Goal: Task Accomplishment & Management: Use online tool/utility

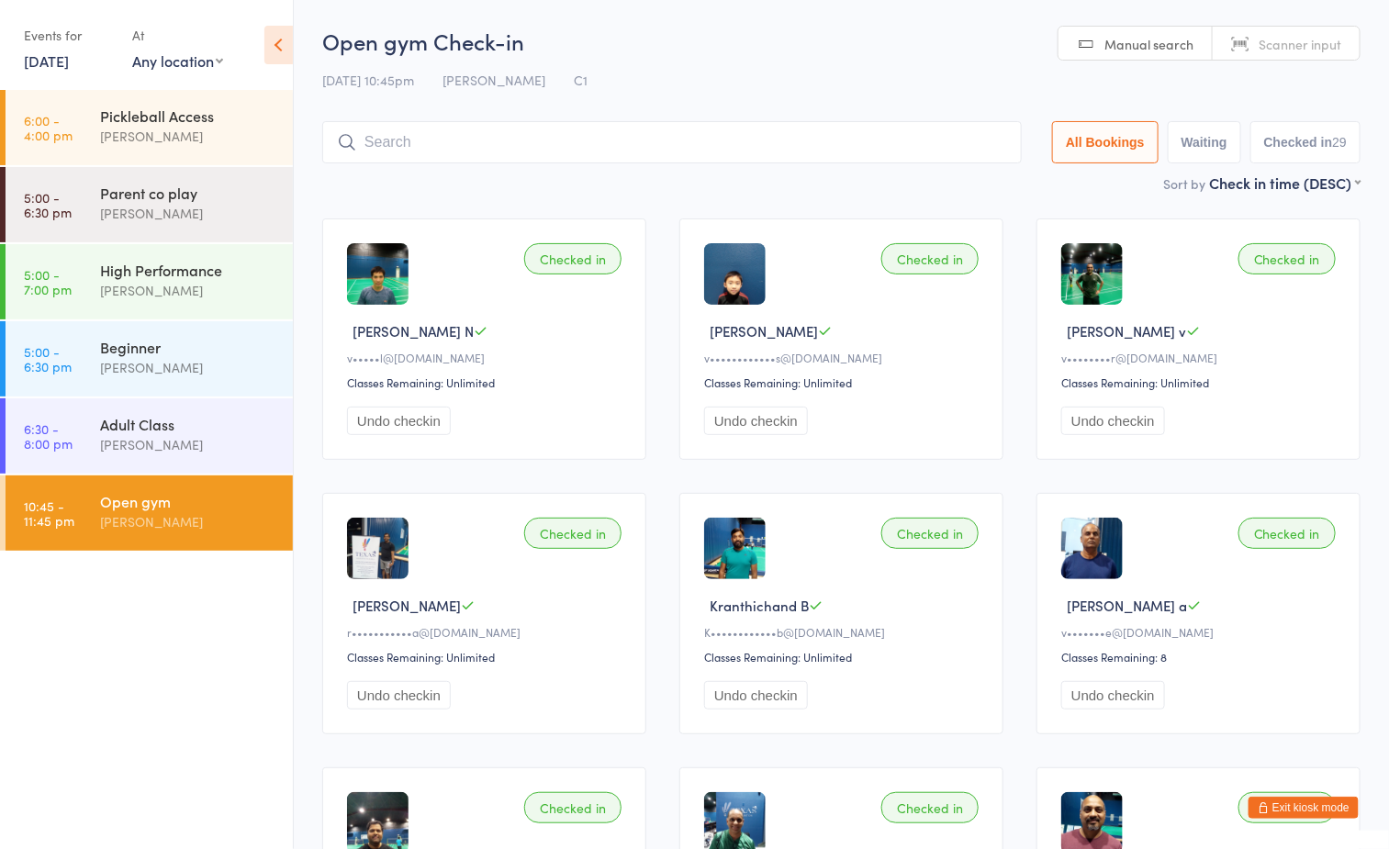
click at [201, 672] on ul "6:00 - 4:00 pm Pickleball Access [PERSON_NAME] 5:00 - 6:30 pm Parent co play [P…" at bounding box center [146, 469] width 293 height 759
click at [1330, 804] on button "Exit kiosk mode" at bounding box center [1304, 808] width 110 height 22
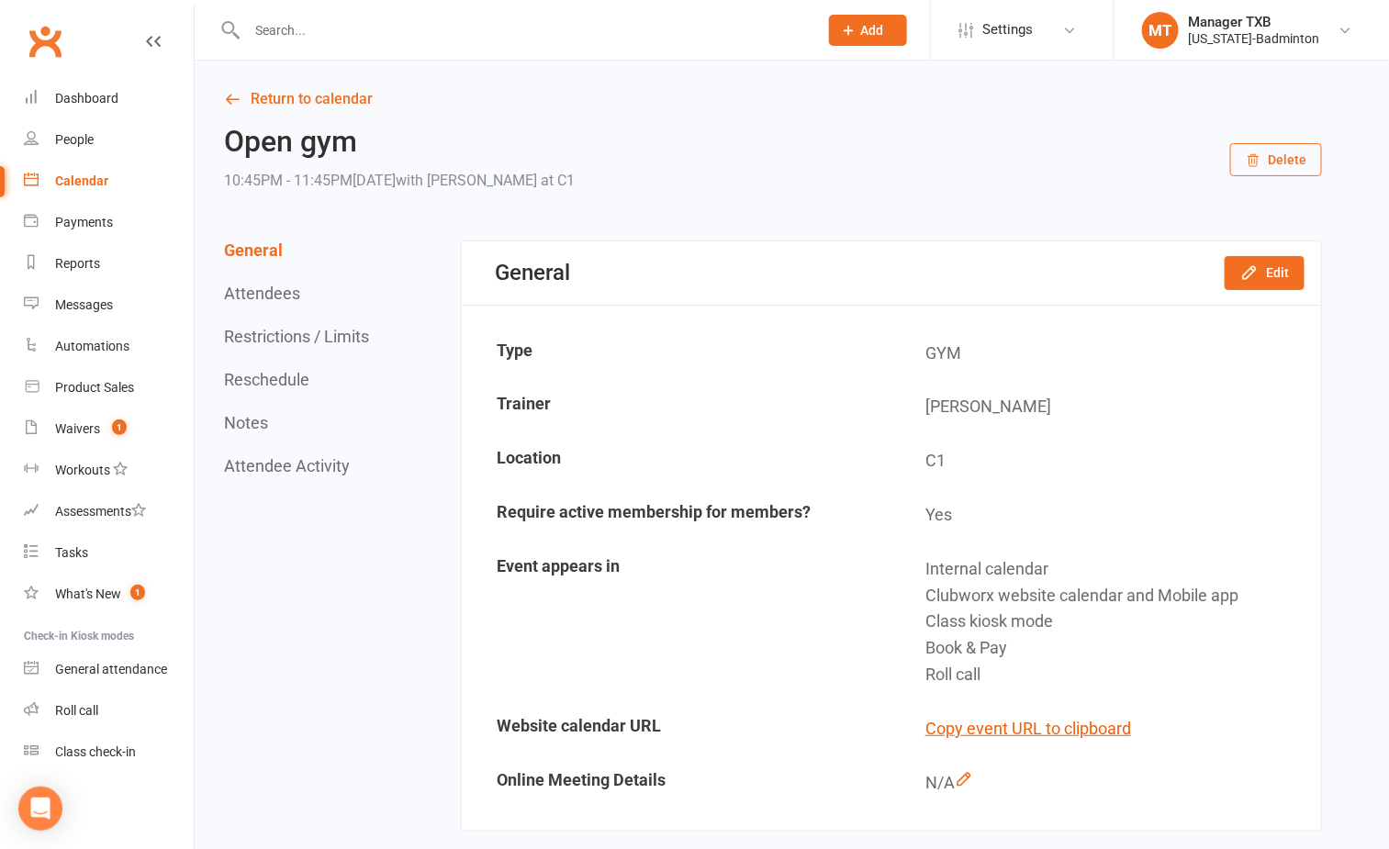
click at [433, 26] on input "text" at bounding box center [523, 30] width 564 height 26
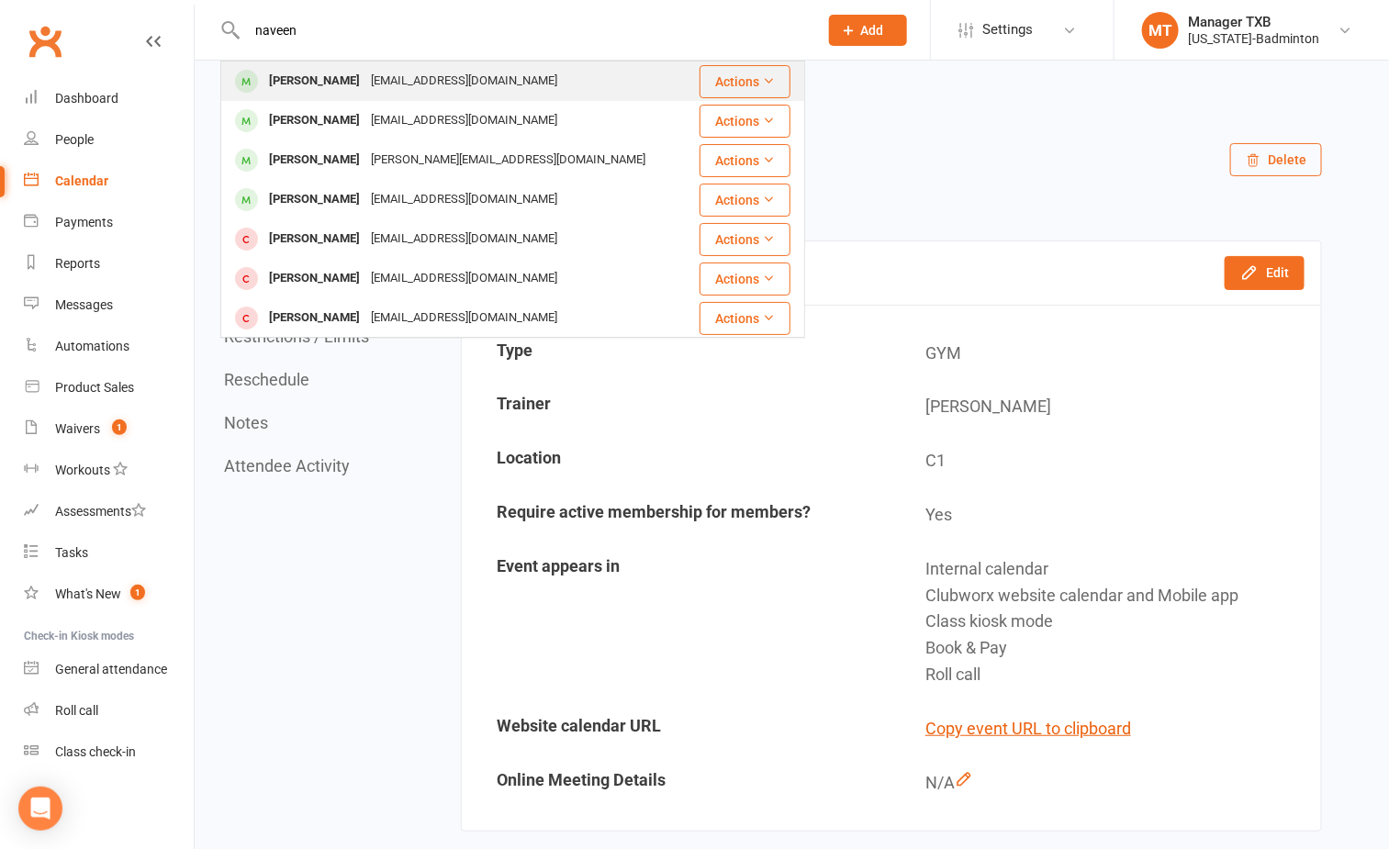
type input "naveen"
click at [387, 74] on div "[EMAIL_ADDRESS][DOMAIN_NAME]" at bounding box center [463, 81] width 197 height 27
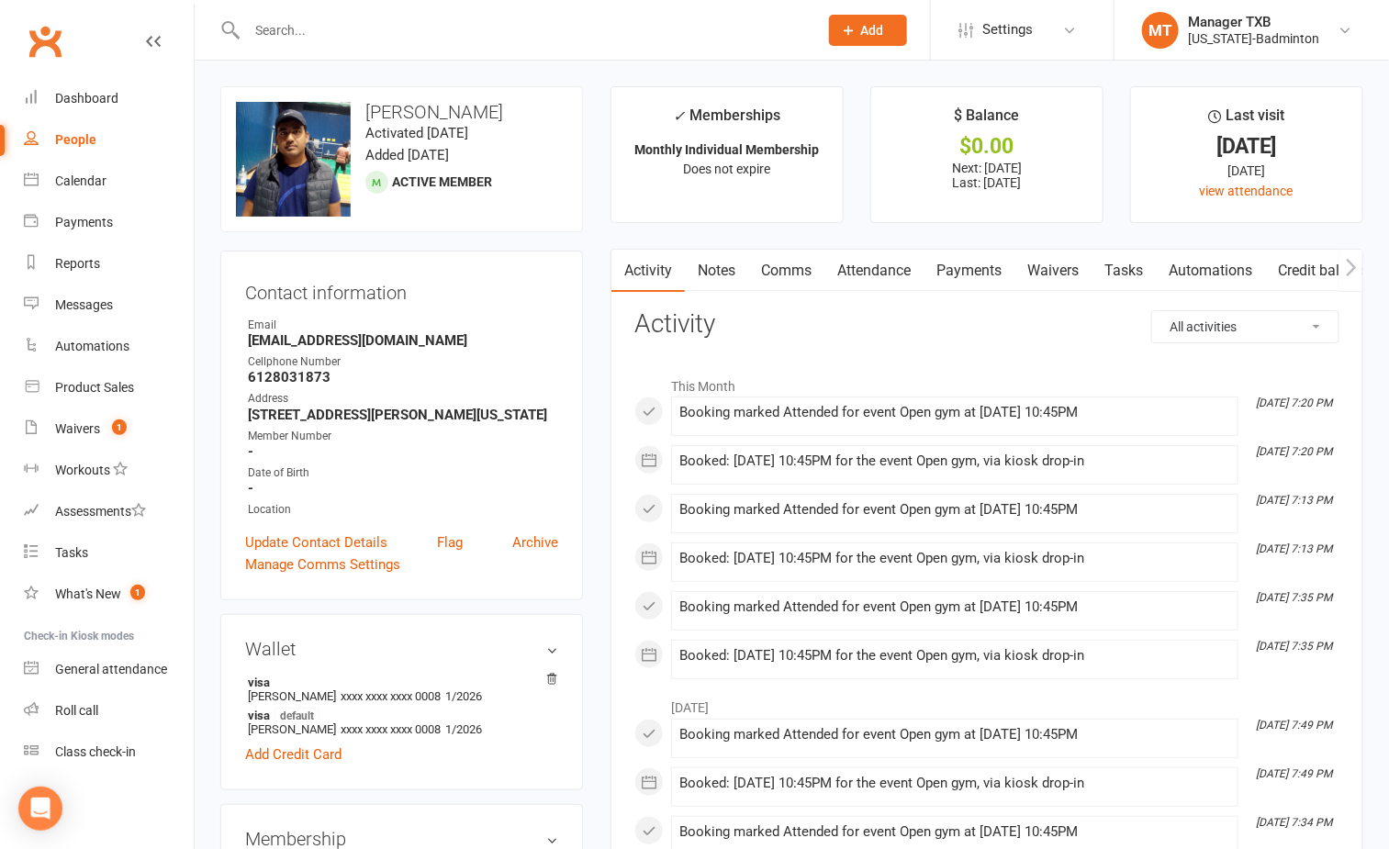
click at [378, 34] on input "text" at bounding box center [523, 30] width 564 height 26
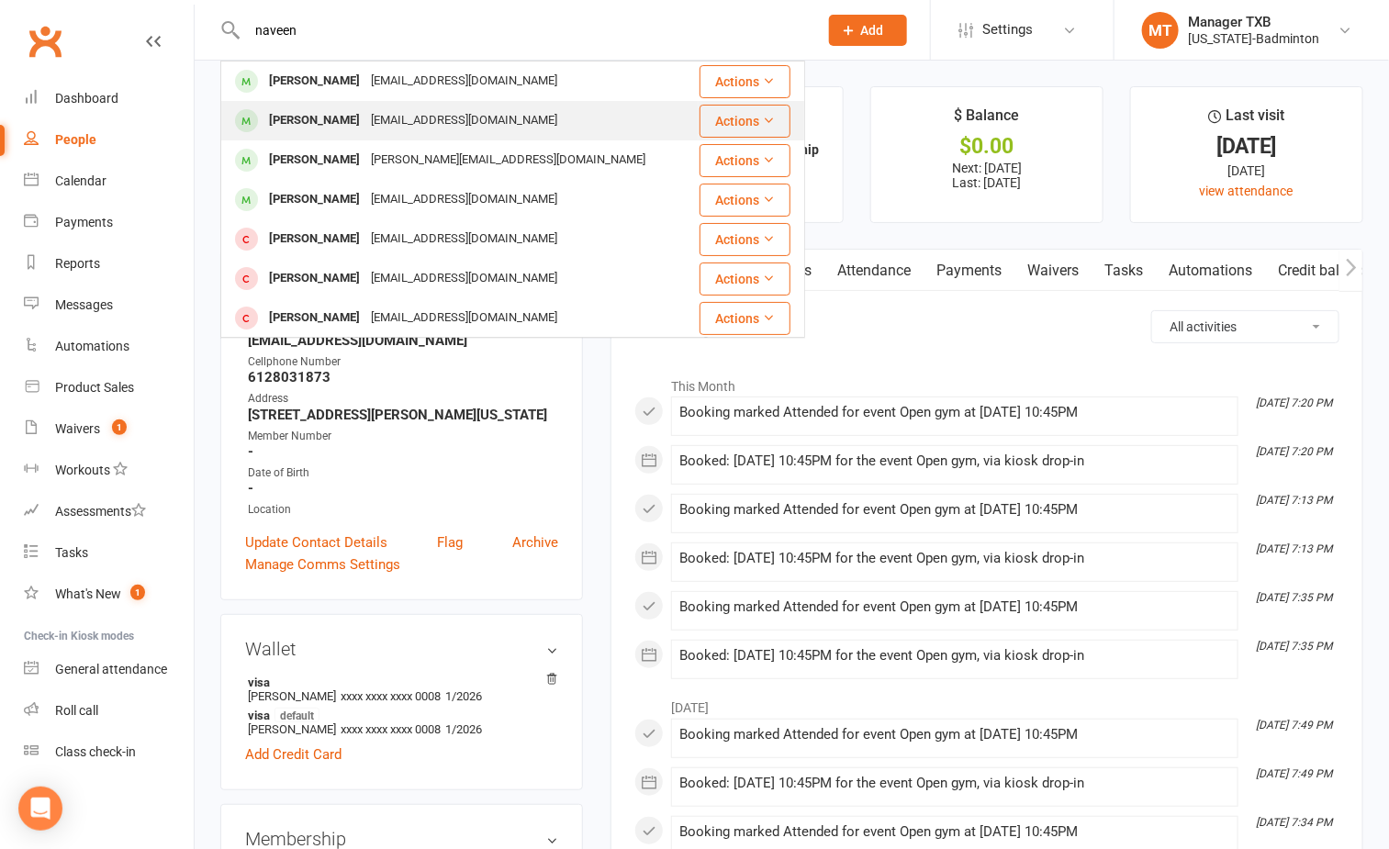
type input "naveen"
click at [386, 105] on div "[PERSON_NAME] [EMAIL_ADDRESS][DOMAIN_NAME]" at bounding box center [460, 121] width 476 height 38
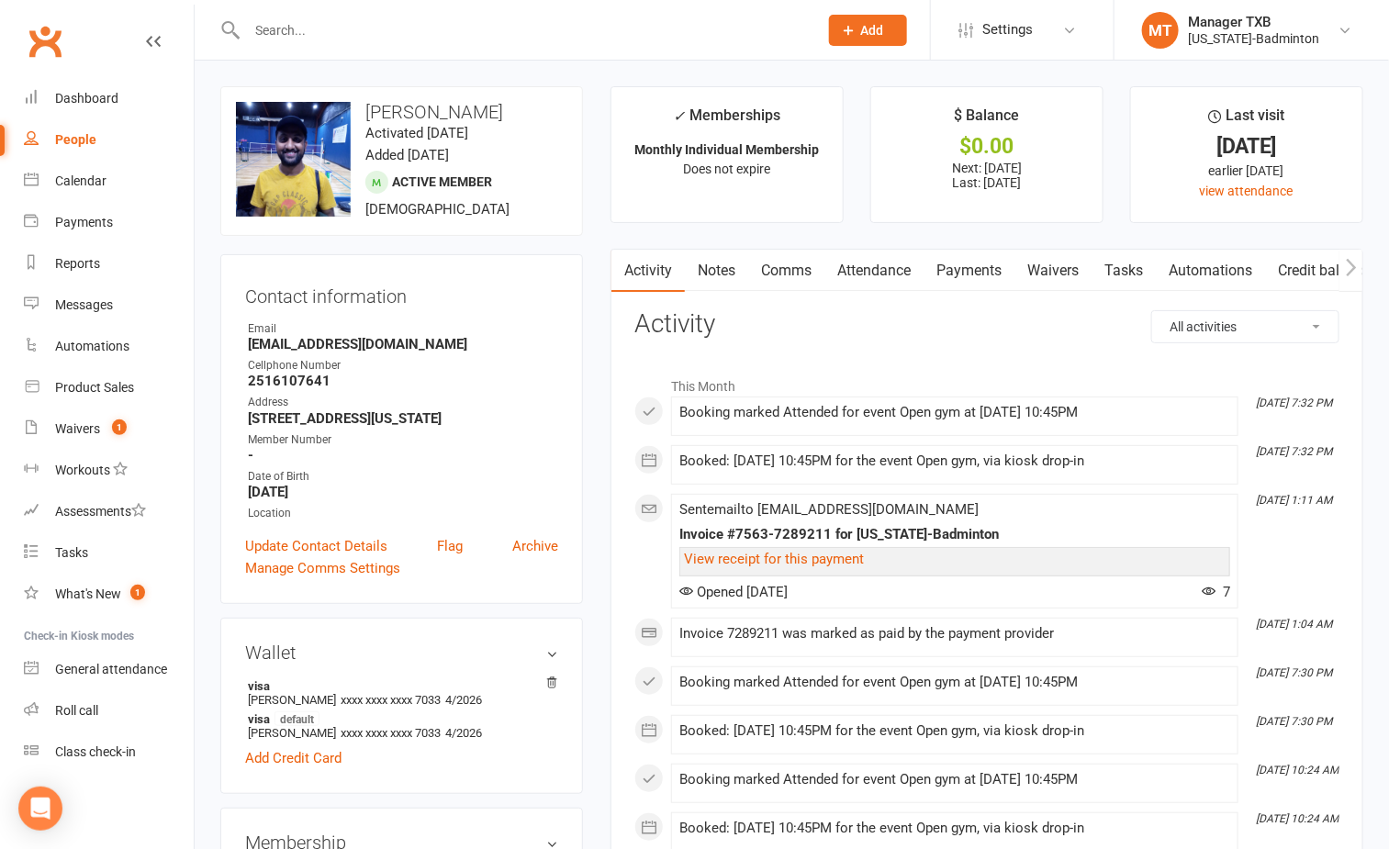
click at [383, 23] on input "text" at bounding box center [523, 30] width 564 height 26
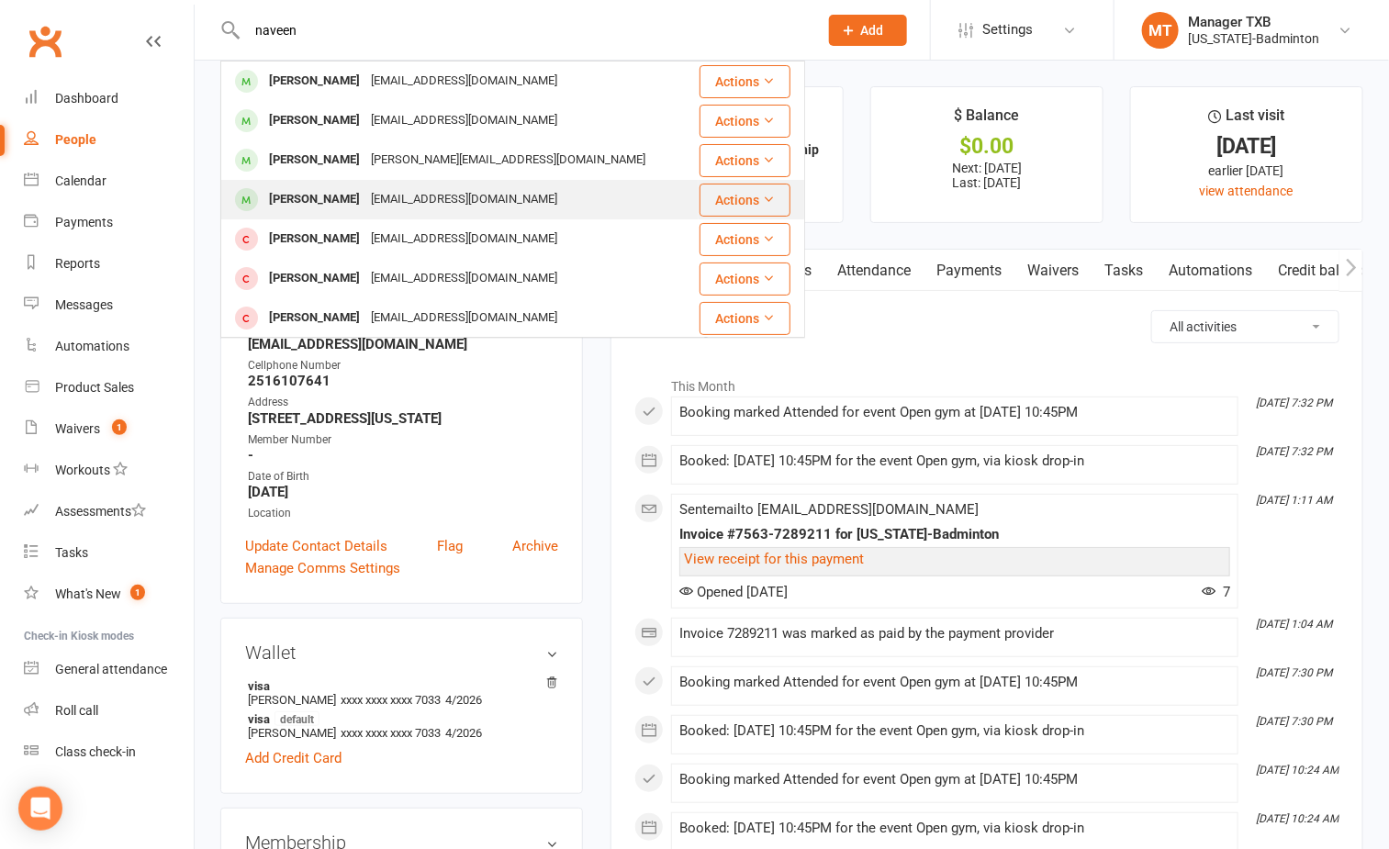
type input "naveen"
click at [392, 199] on div "ynaveenreddy@hotmail.com" at bounding box center [463, 199] width 197 height 27
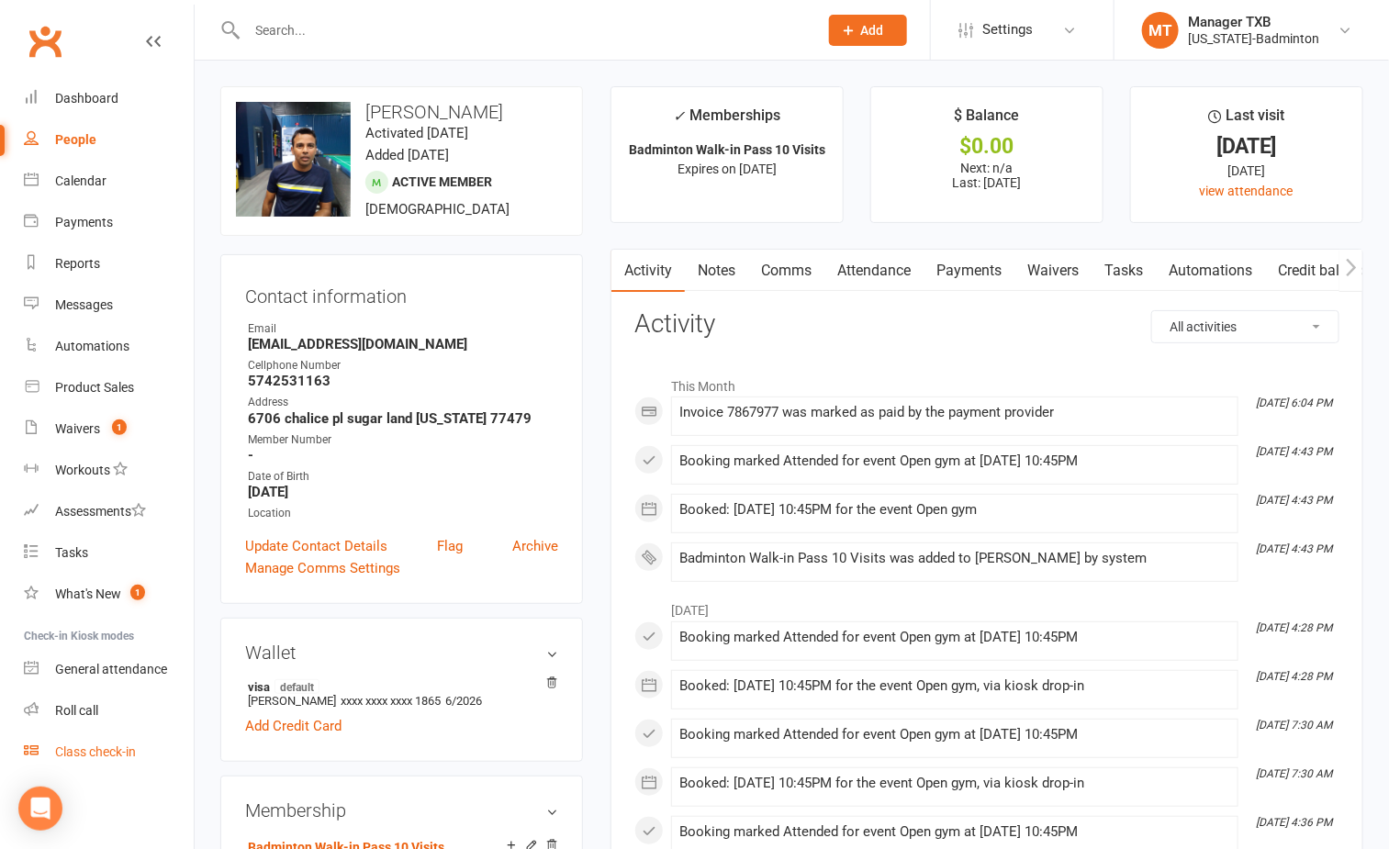
click at [105, 746] on div "Class check-in" at bounding box center [95, 752] width 81 height 15
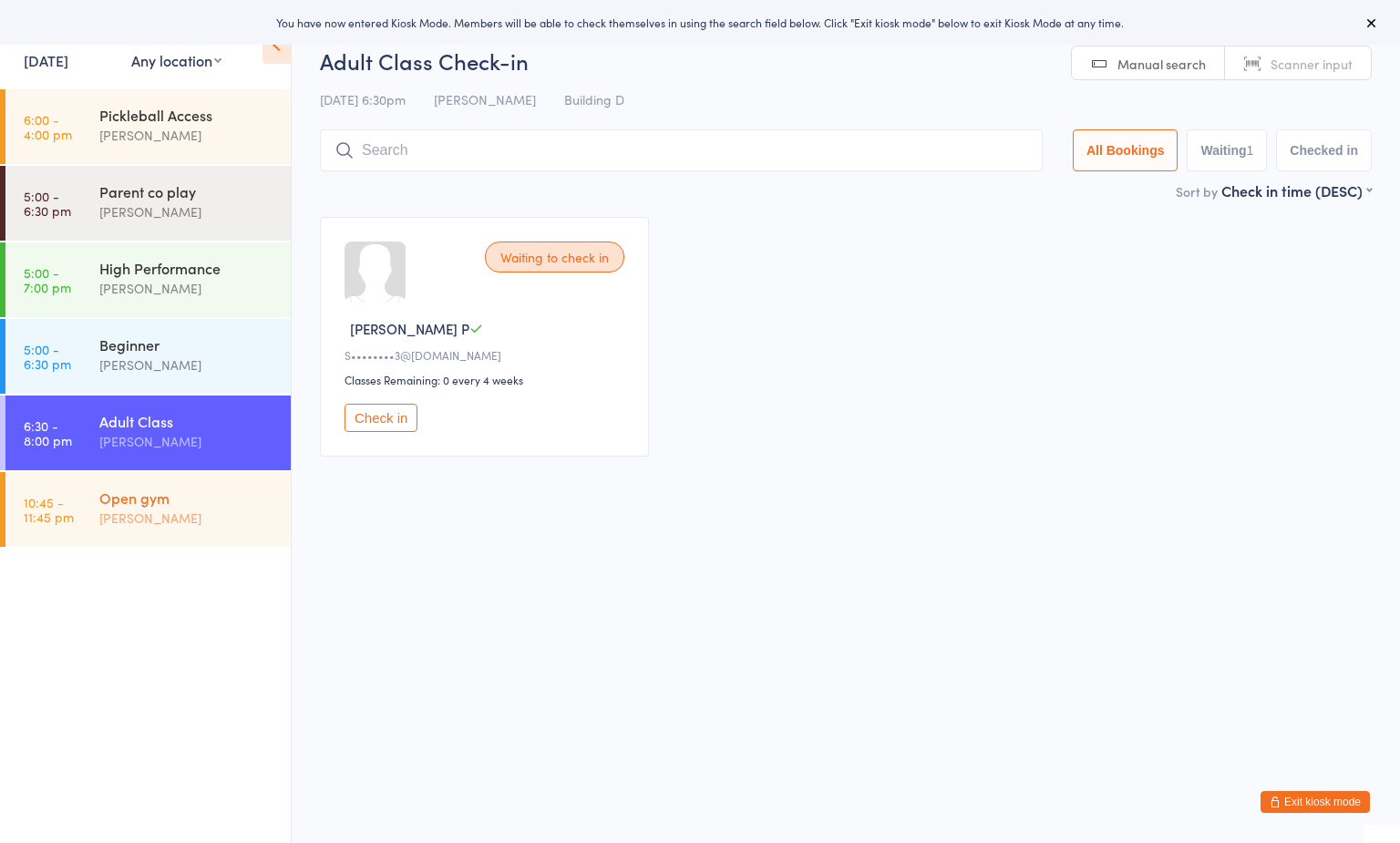
click at [184, 504] on div "Open gym" at bounding box center [187, 497] width 176 height 20
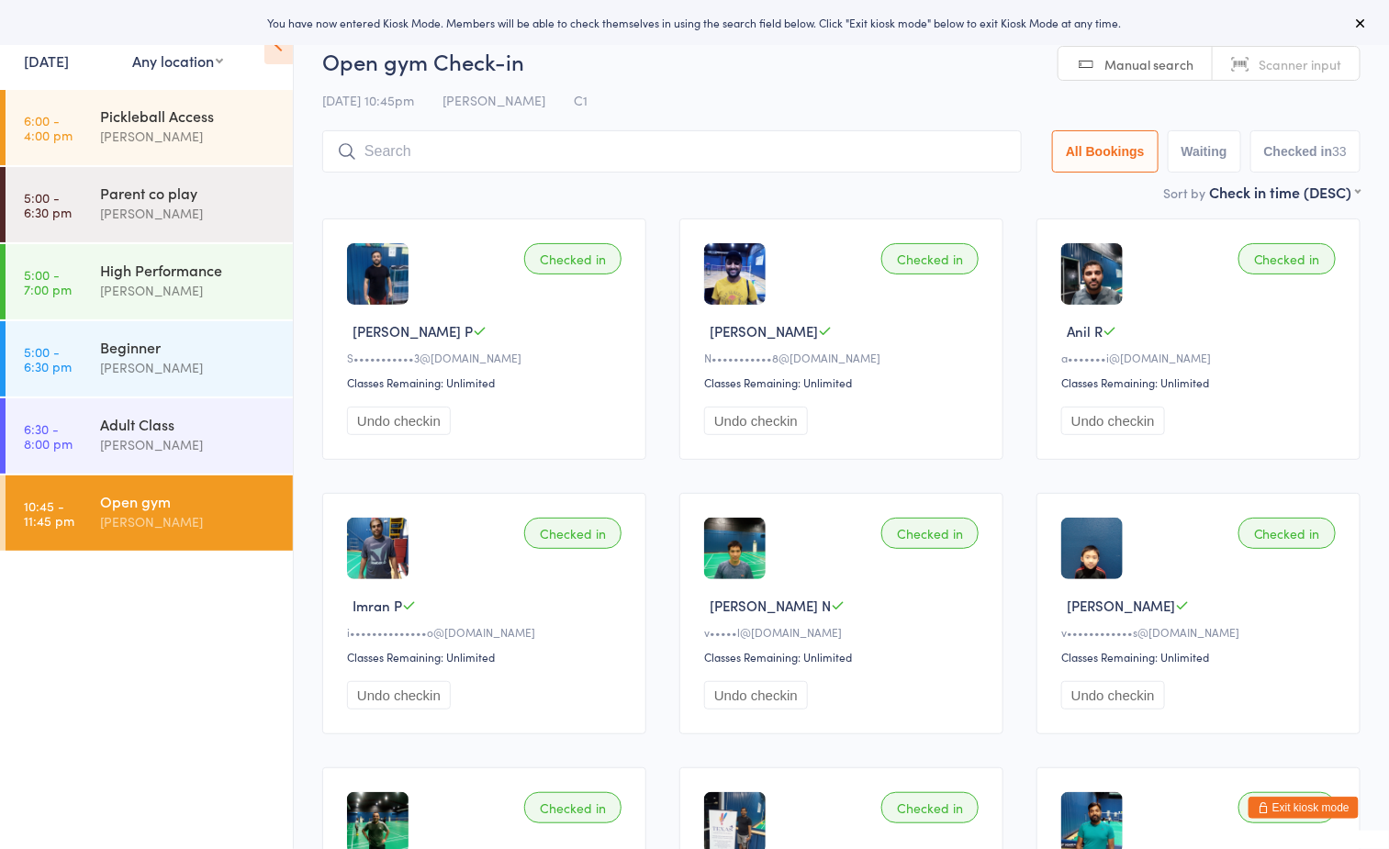
click at [753, 67] on h2 "Open gym Check-in" at bounding box center [841, 61] width 1038 height 30
